Goal: Information Seeking & Learning: Learn about a topic

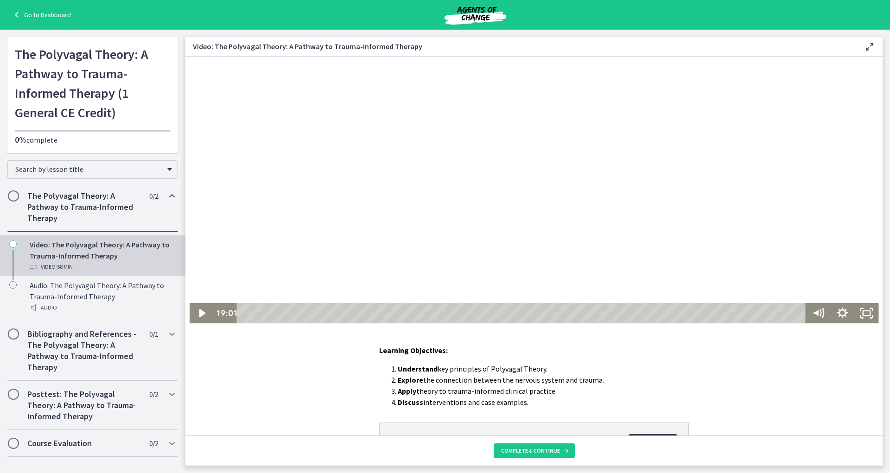
click at [49, 14] on link "Go to Dashboard" at bounding box center [41, 14] width 60 height 11
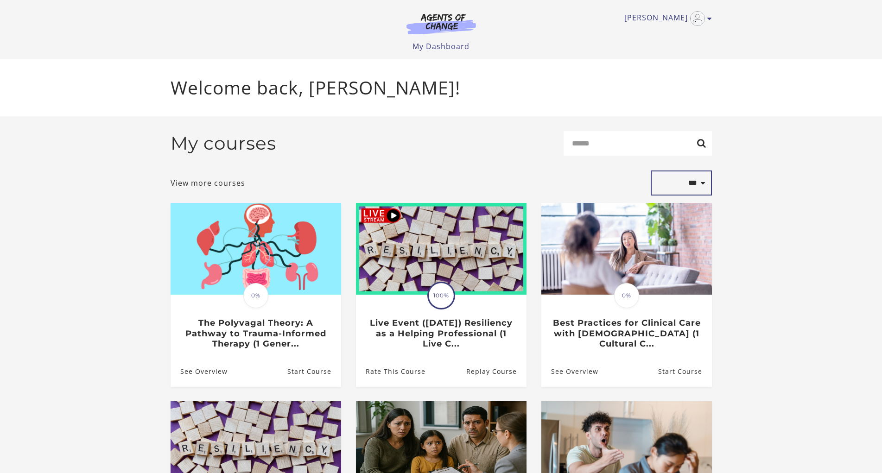
click at [651, 171] on select "**********" at bounding box center [681, 183] width 61 height 25
select select "**********"
click option "**********" at bounding box center [0, 0] width 0 height 0
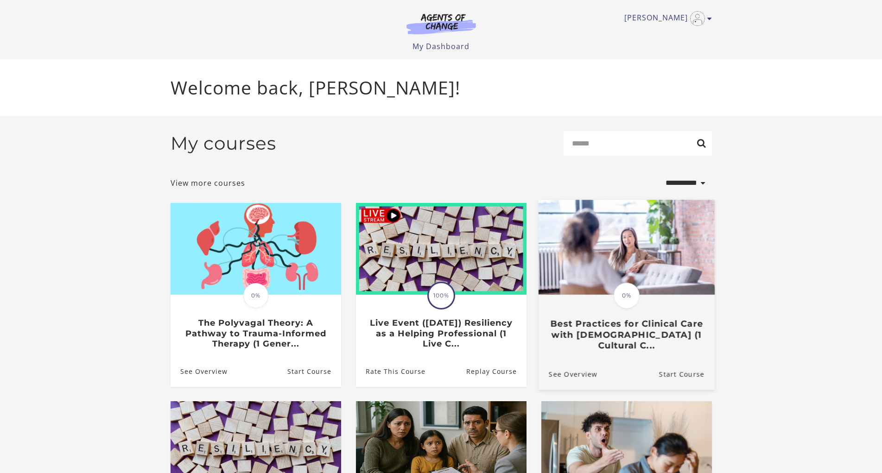
click at [680, 222] on img at bounding box center [626, 247] width 176 height 95
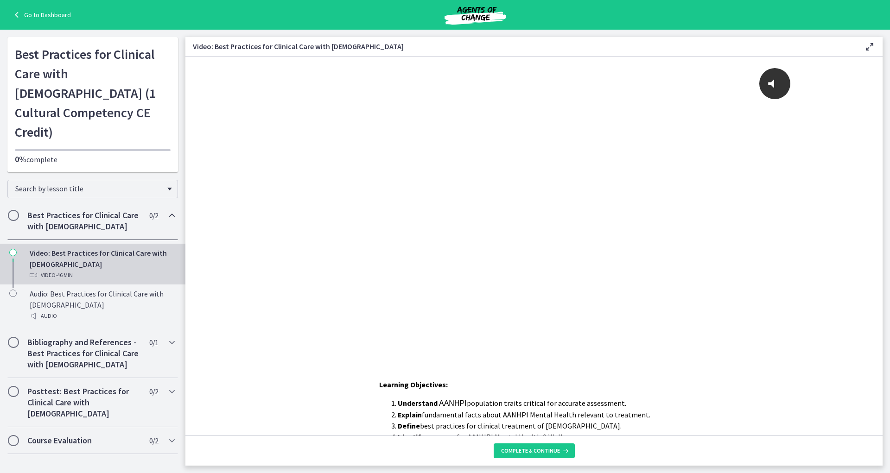
click at [64, 14] on link "Go to Dashboard" at bounding box center [41, 14] width 60 height 11
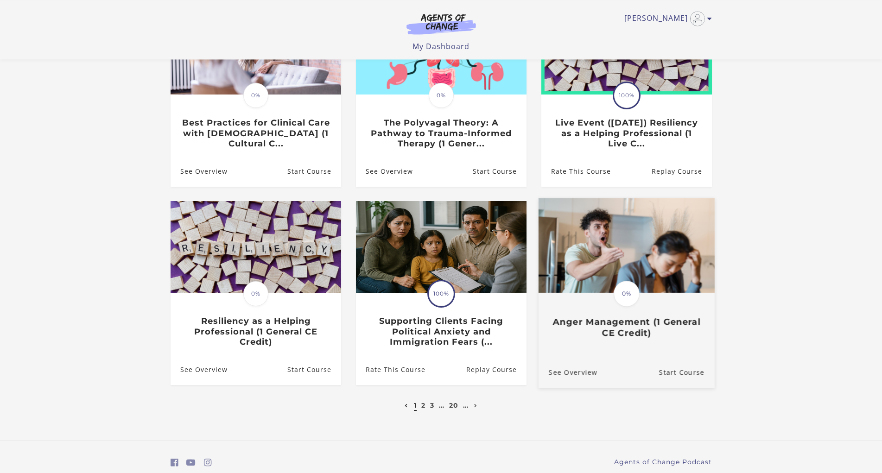
scroll to position [141, 0]
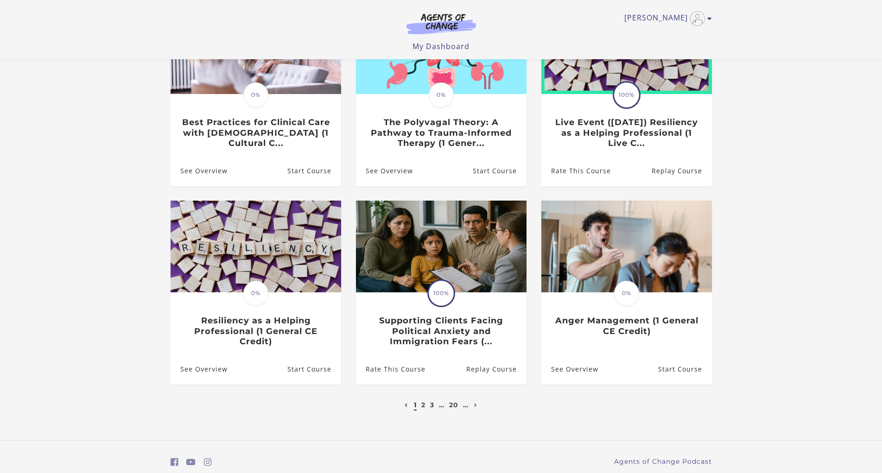
click at [429, 410] on li "3" at bounding box center [432, 404] width 6 height 11
click at [433, 409] on link "3" at bounding box center [432, 405] width 4 height 8
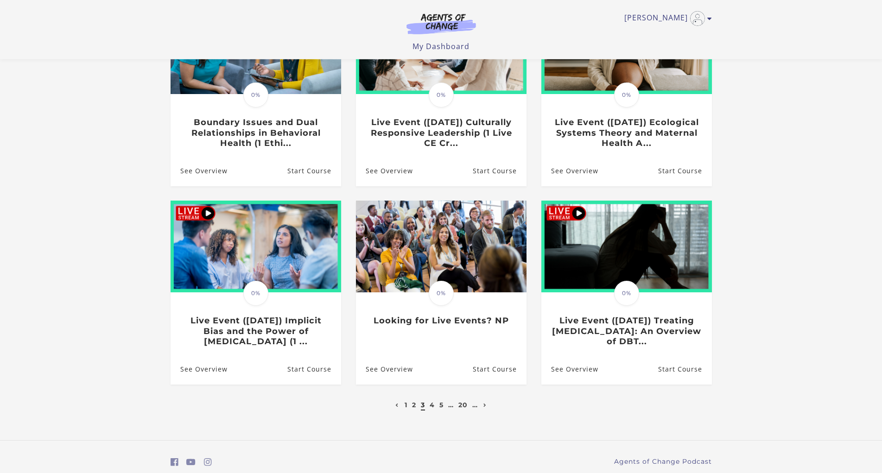
scroll to position [178, 0]
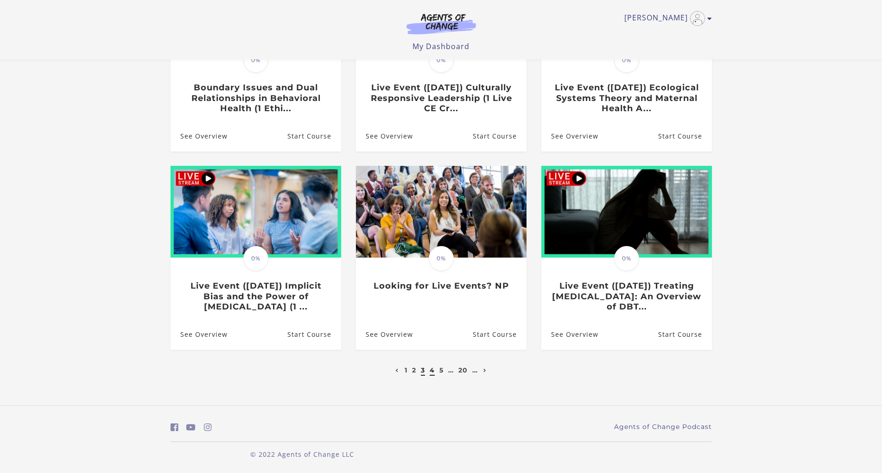
click at [431, 369] on link "4" at bounding box center [431, 370] width 5 height 8
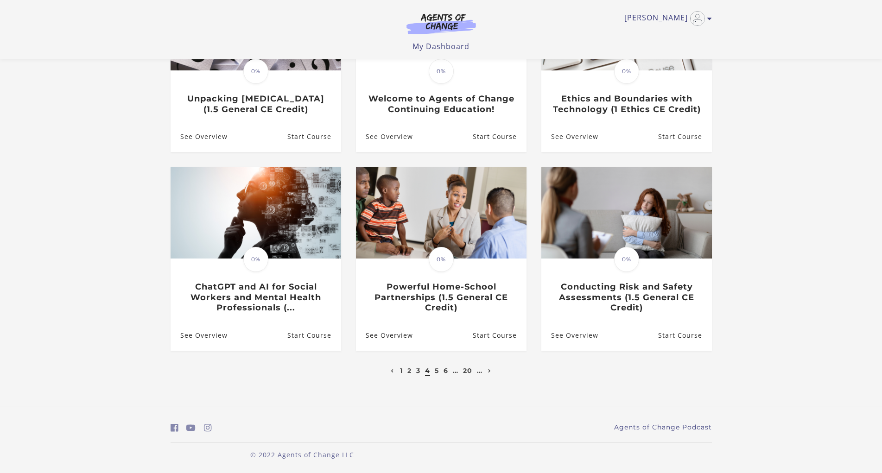
scroll to position [168, 0]
click at [436, 370] on link "5" at bounding box center [437, 370] width 4 height 8
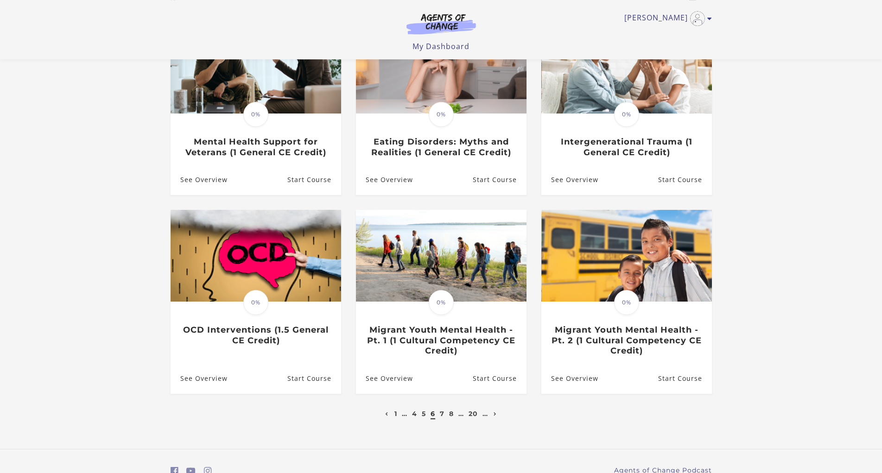
scroll to position [121, 0]
click at [441, 415] on link "7" at bounding box center [442, 414] width 5 height 8
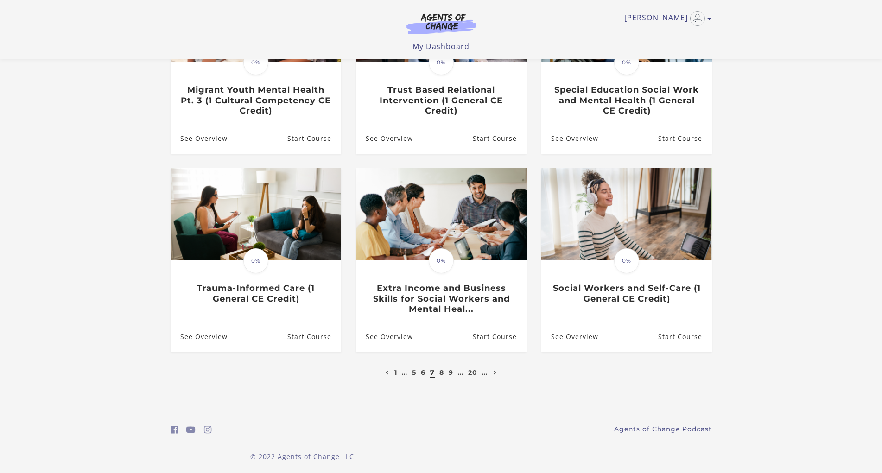
scroll to position [178, 0]
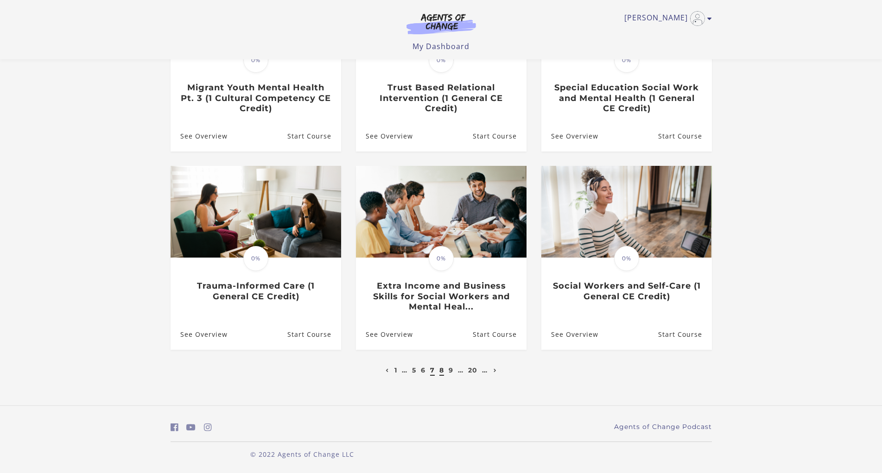
click at [441, 370] on link "8" at bounding box center [441, 370] width 5 height 8
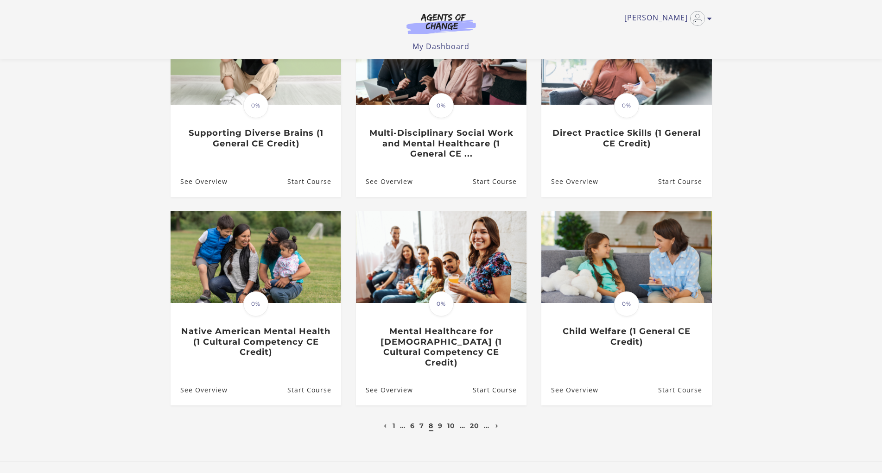
scroll to position [131, 0]
click at [441, 421] on link "9" at bounding box center [440, 425] width 5 height 8
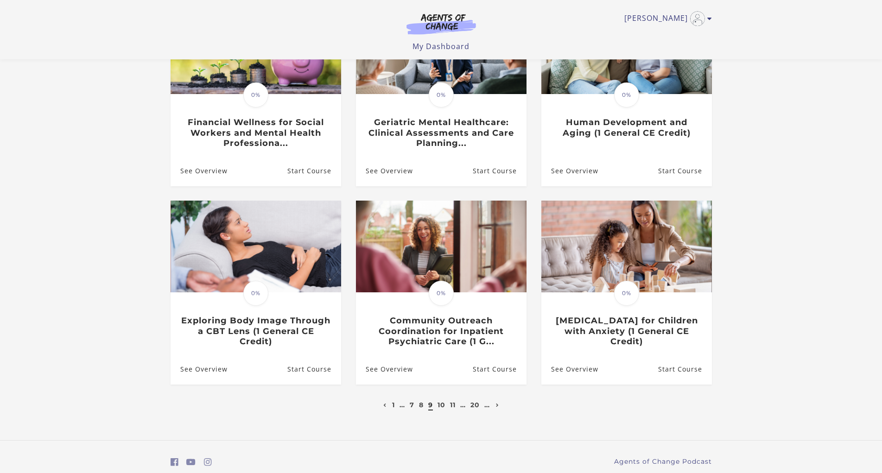
scroll to position [142, 0]
